Goal: Transaction & Acquisition: Obtain resource

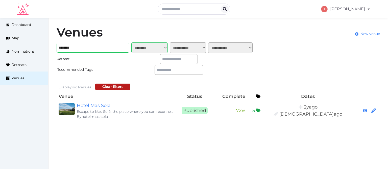
select select "*******"
click at [333, 48] on link "My Retreats" at bounding box center [343, 44] width 44 height 12
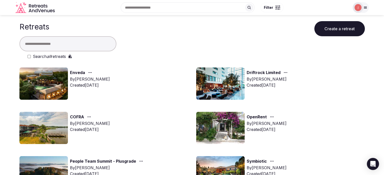
click at [43, 42] on input "text" at bounding box center [67, 43] width 97 height 15
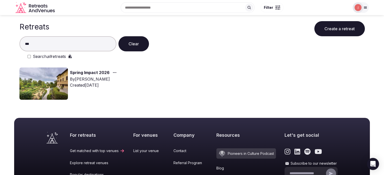
type input "***"
click at [61, 79] on img at bounding box center [43, 84] width 48 height 32
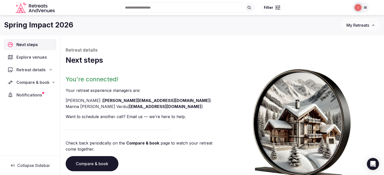
click at [32, 85] on span "Compare & book" at bounding box center [32, 82] width 33 height 6
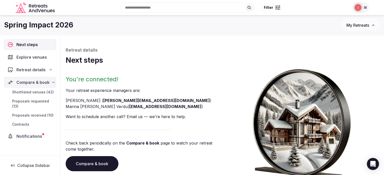
click at [33, 113] on span "Proposals received (10)" at bounding box center [32, 115] width 41 height 5
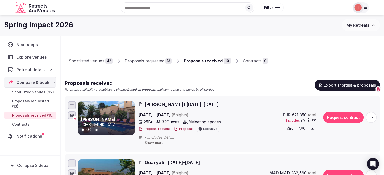
click at [155, 142] on span "Show more" at bounding box center [154, 143] width 19 height 4
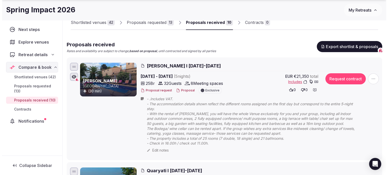
scroll to position [50, 0]
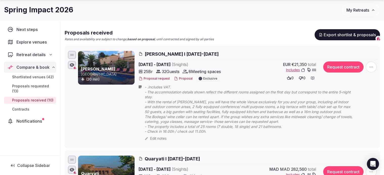
click at [176, 78] on button "Proposal" at bounding box center [183, 79] width 19 height 4
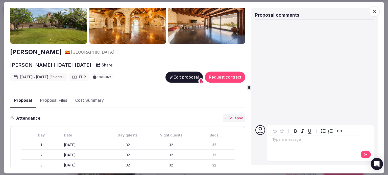
scroll to position [0, 0]
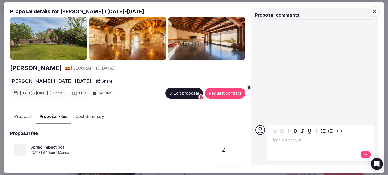
click at [58, 119] on button "Proposal Files" at bounding box center [54, 117] width 36 height 15
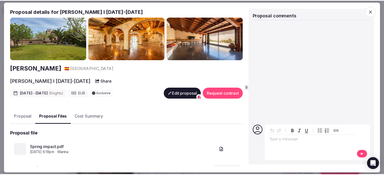
scroll to position [101, 0]
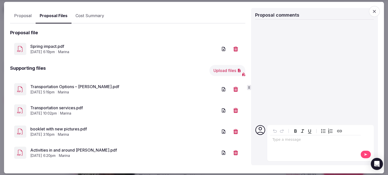
click at [221, 88] on icon "button" at bounding box center [223, 89] width 5 height 5
click at [69, 106] on link "Transportation services.pdf" at bounding box center [123, 108] width 187 height 6
click at [81, 151] on link "Activities in and around [PERSON_NAME].pdf" at bounding box center [123, 151] width 187 height 6
click at [375, 12] on icon "button" at bounding box center [373, 11] width 3 height 3
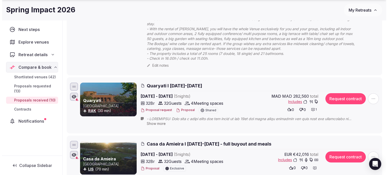
scroll to position [177, 0]
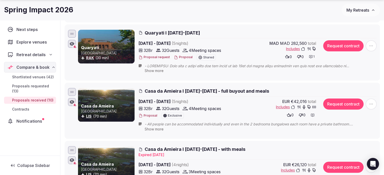
click at [188, 59] on button "Proposal" at bounding box center [183, 57] width 19 height 4
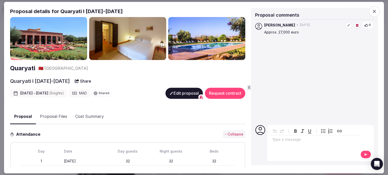
click at [53, 114] on button "Proposal Files" at bounding box center [53, 117] width 35 height 15
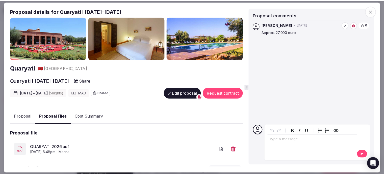
scroll to position [38, 0]
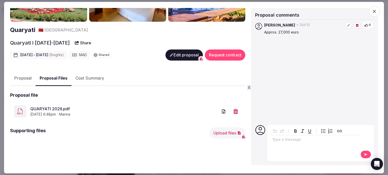
click at [377, 11] on span "button" at bounding box center [373, 11] width 11 height 11
